Goal: Task Accomplishment & Management: Complete application form

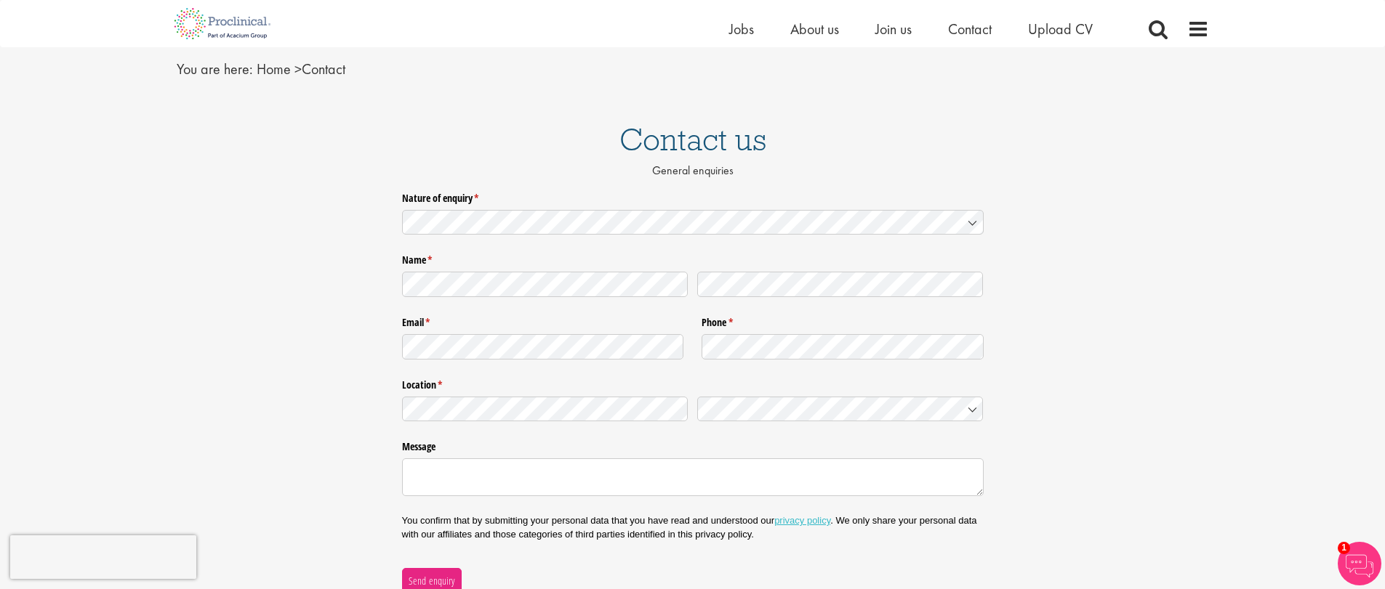
scroll to position [130, 0]
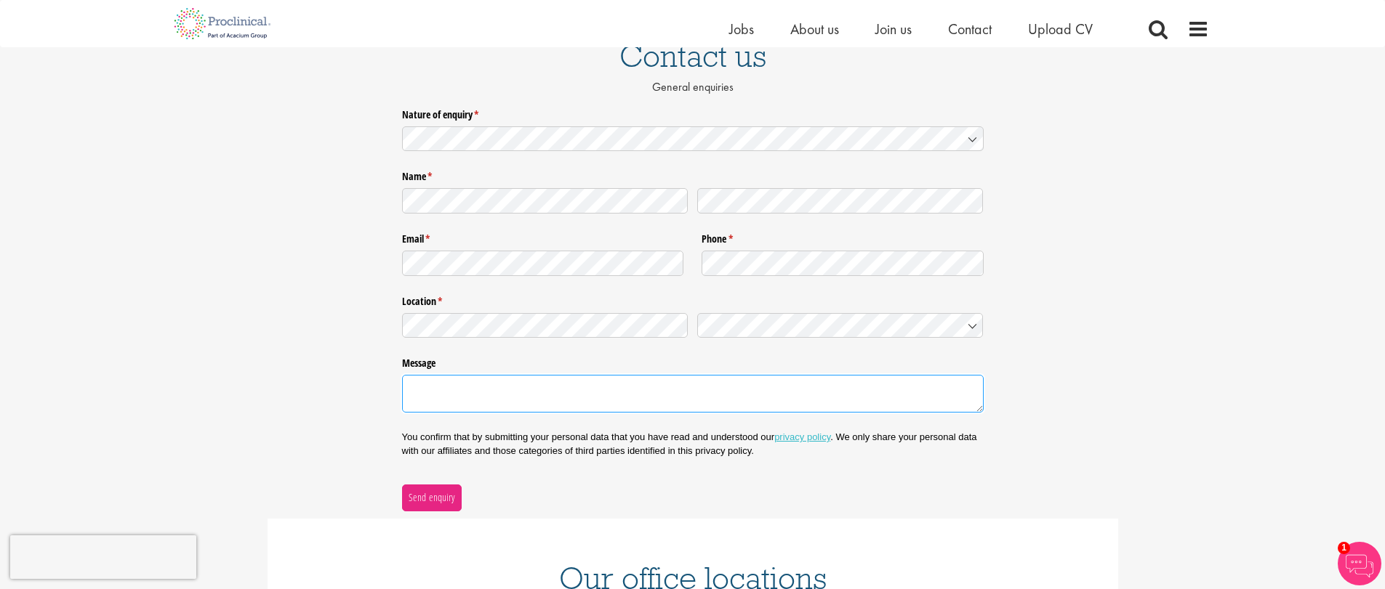
click at [562, 392] on textarea "Message" at bounding box center [692, 394] width 581 height 38
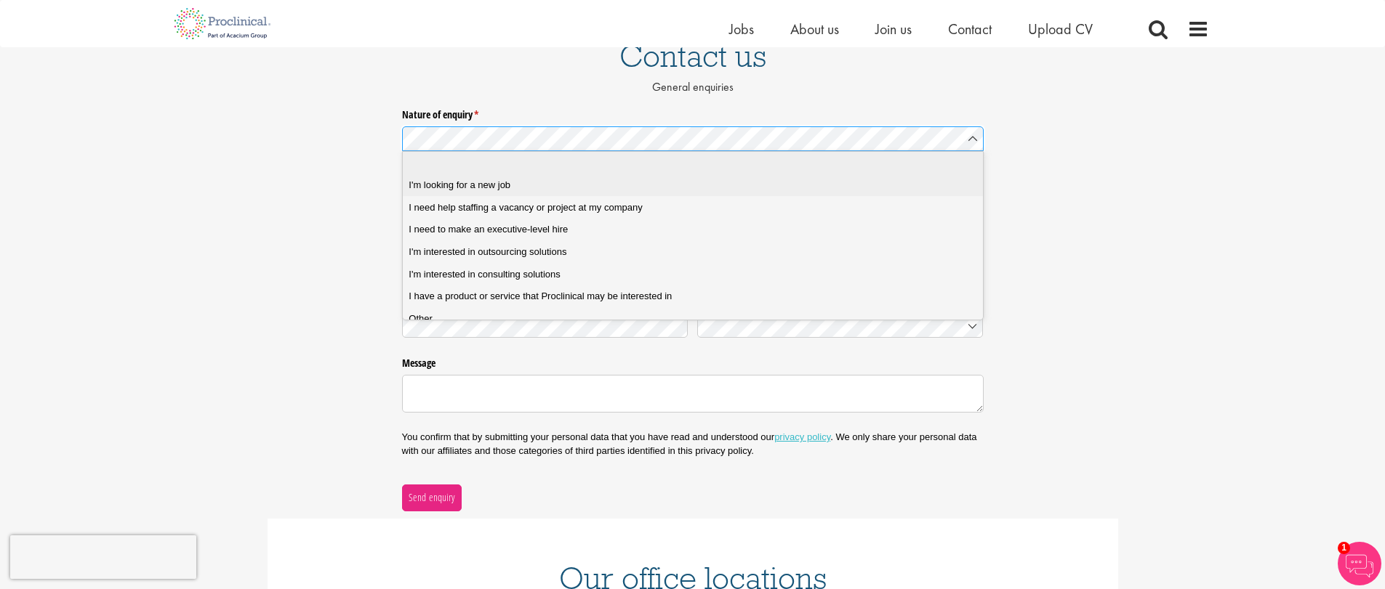
click at [512, 180] on div "I'm looking for a new job" at bounding box center [697, 185] width 579 height 13
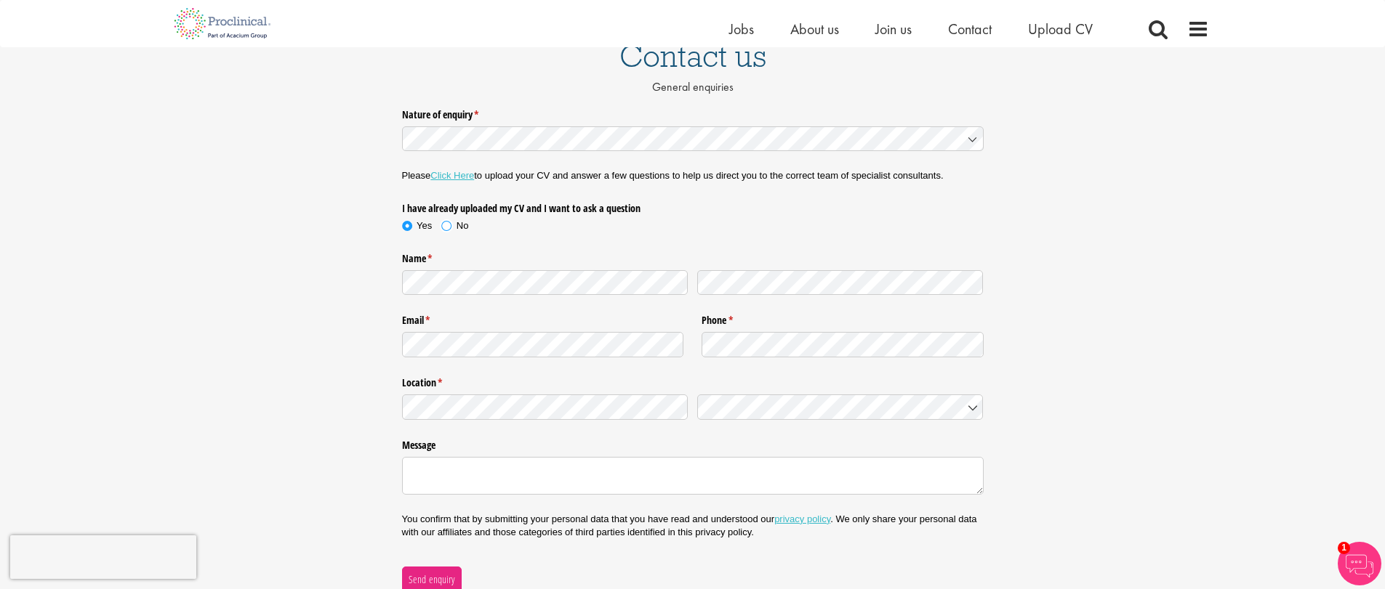
click at [448, 224] on span at bounding box center [446, 226] width 15 height 15
click at [455, 177] on link "Click Here" at bounding box center [452, 175] width 44 height 11
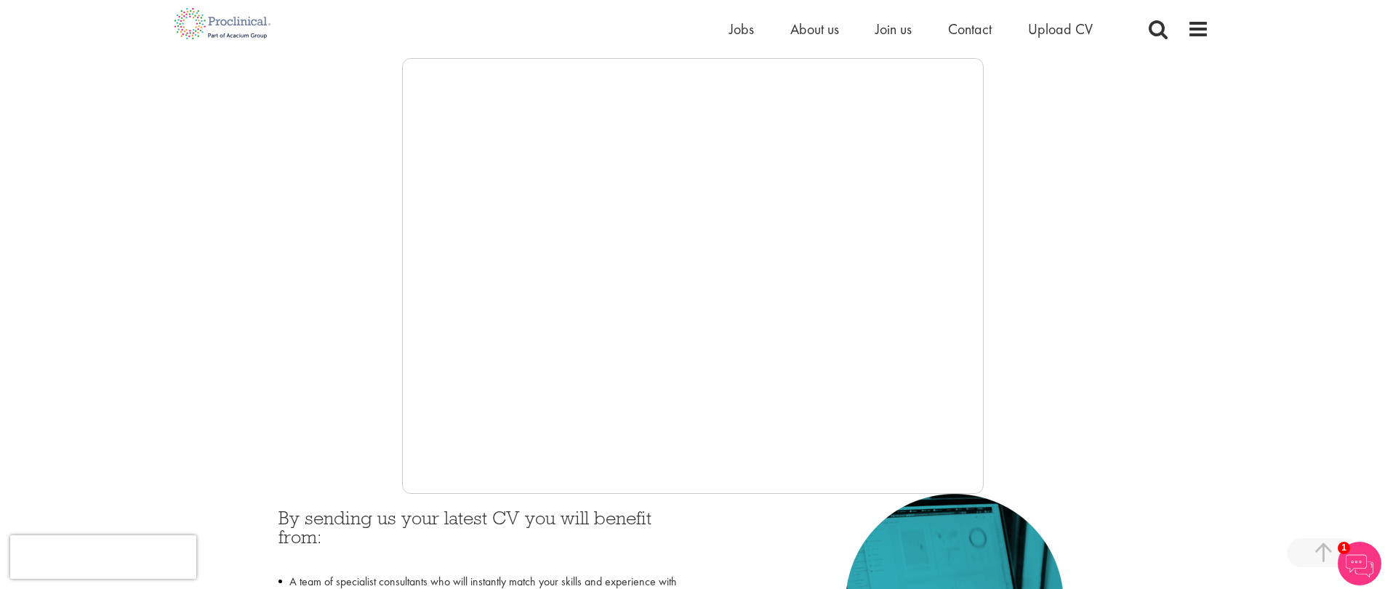
scroll to position [344, 0]
